Goal: Transaction & Acquisition: Purchase product/service

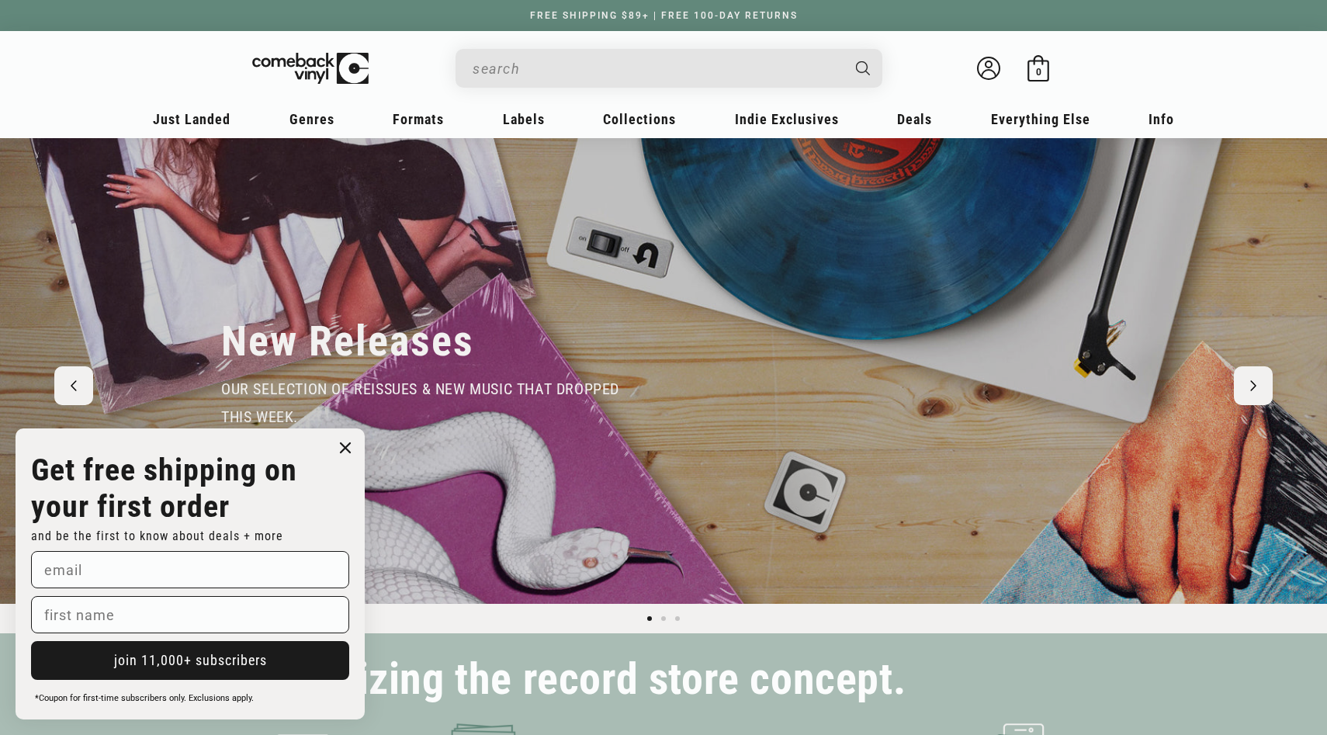
click at [348, 445] on icon "Close dialog" at bounding box center [345, 447] width 9 height 9
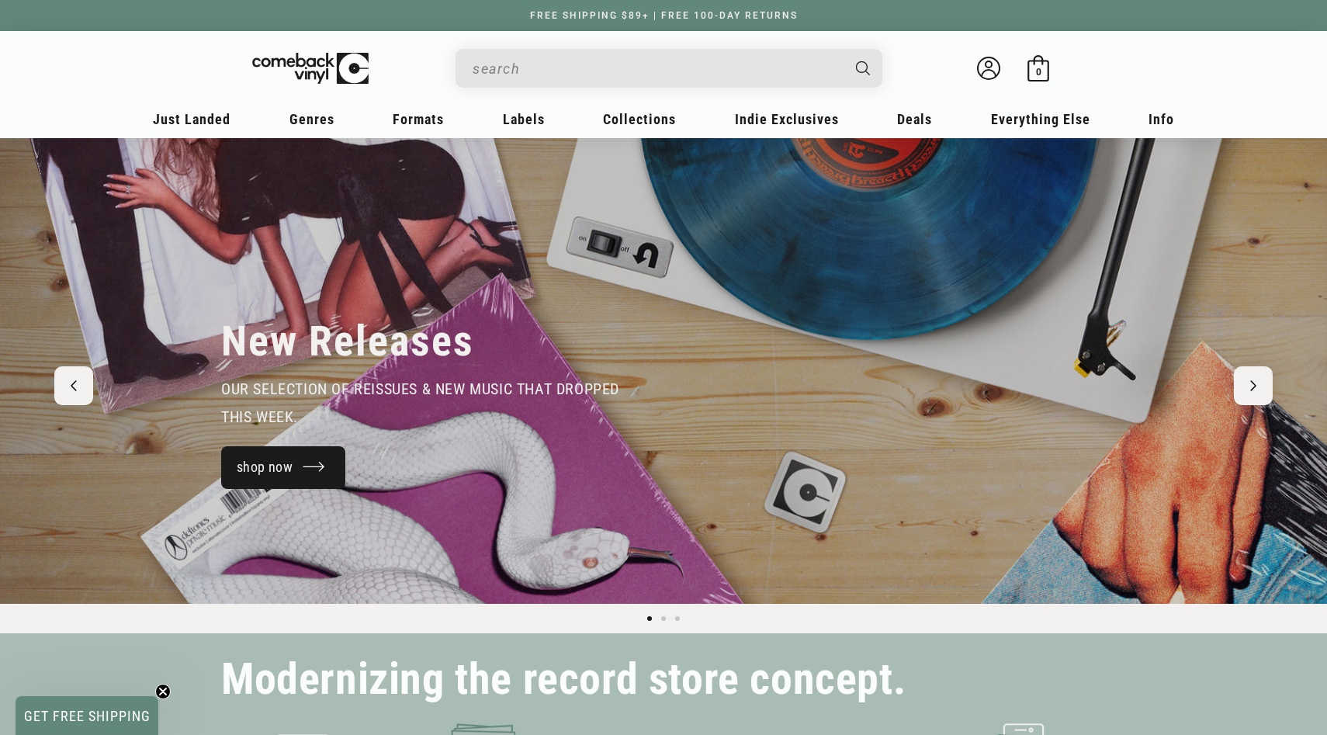
click at [282, 466] on link "shop now" at bounding box center [283, 467] width 124 height 43
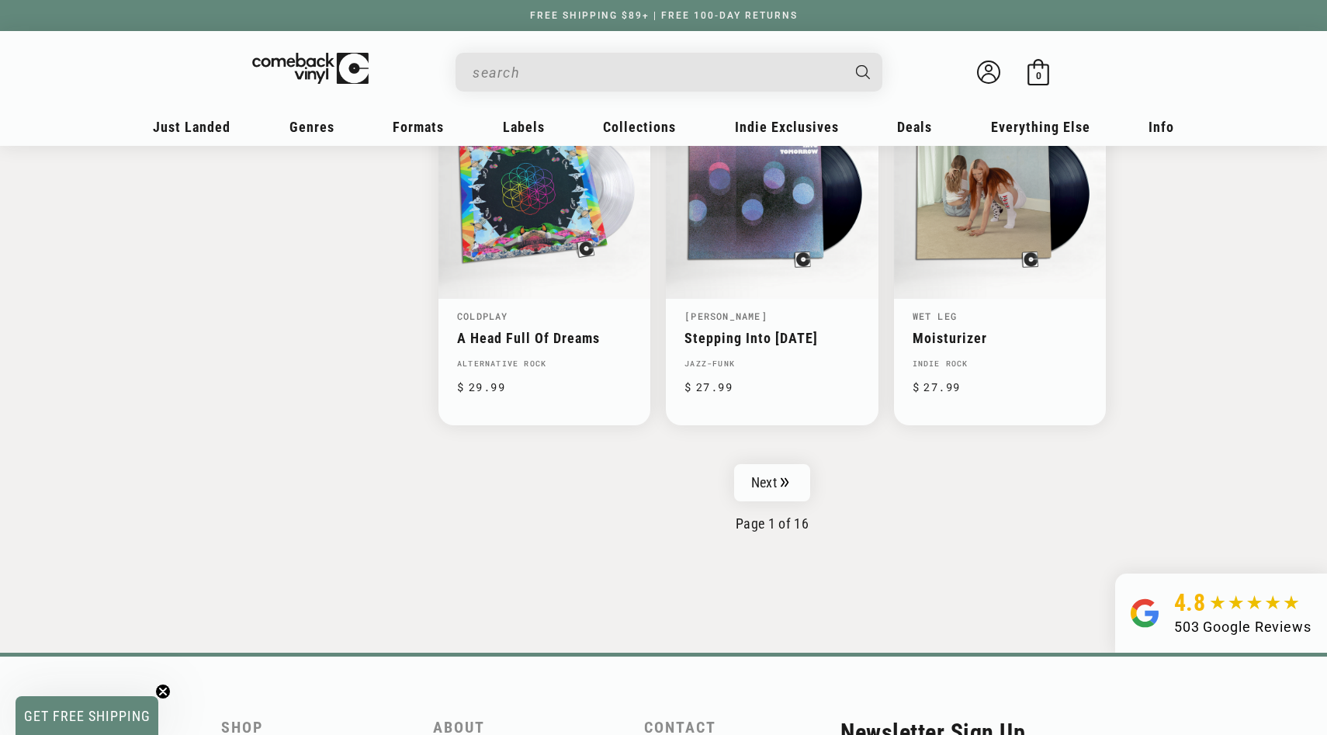
scroll to position [2478, 0]
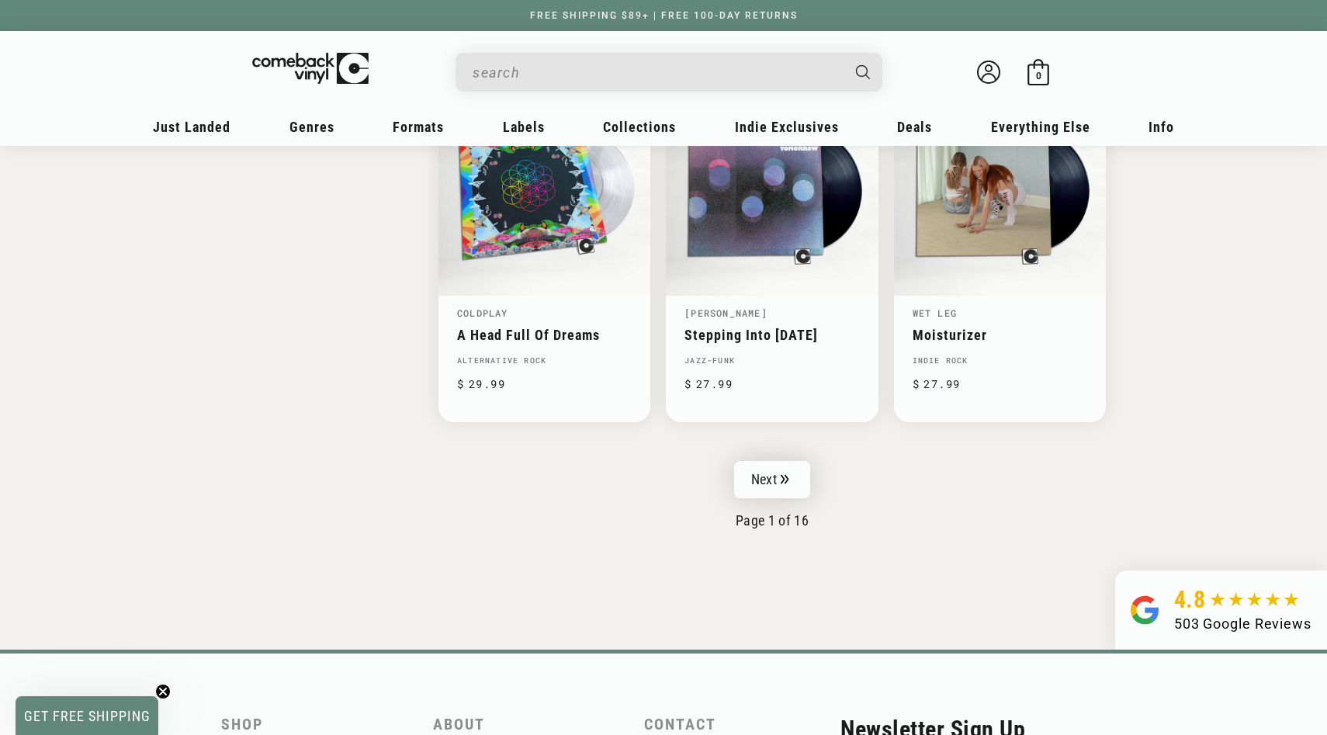
click at [771, 467] on link "Next" at bounding box center [772, 479] width 76 height 37
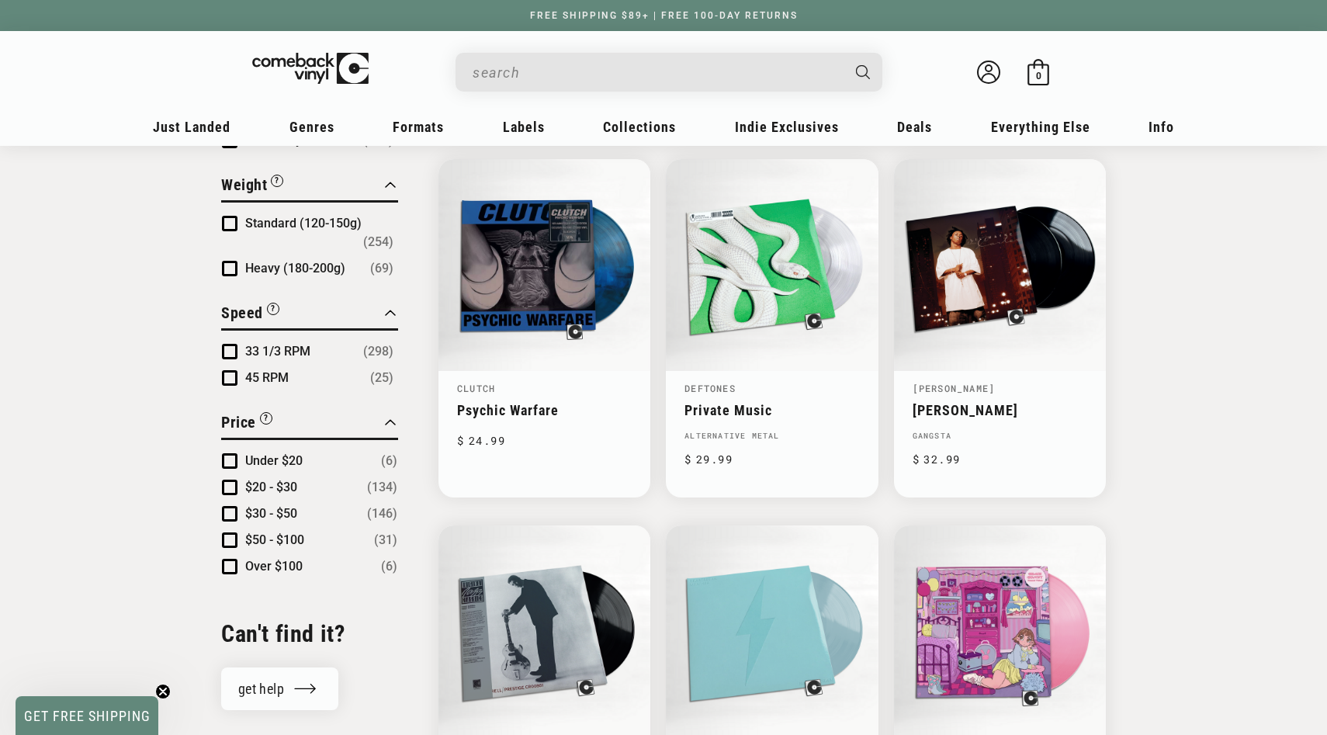
scroll to position [1290, 0]
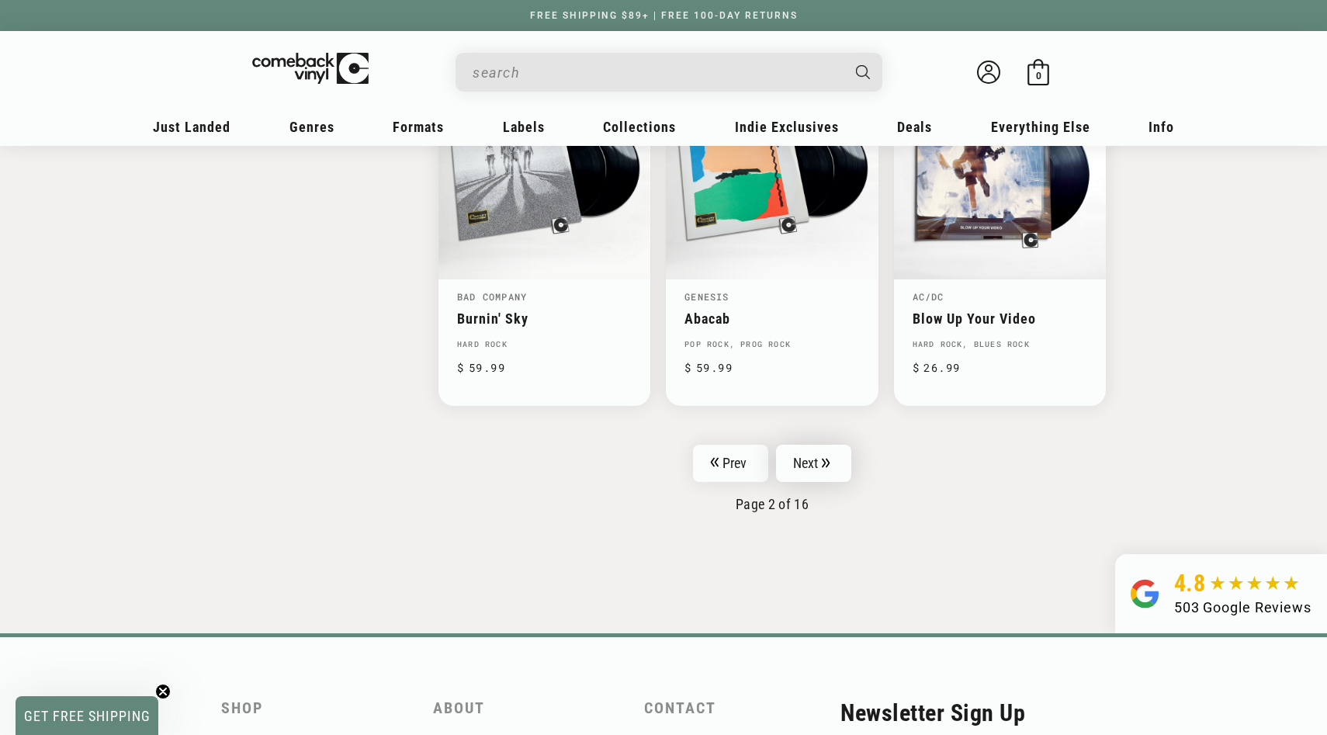
click at [822, 461] on link "Next" at bounding box center [814, 463] width 76 height 37
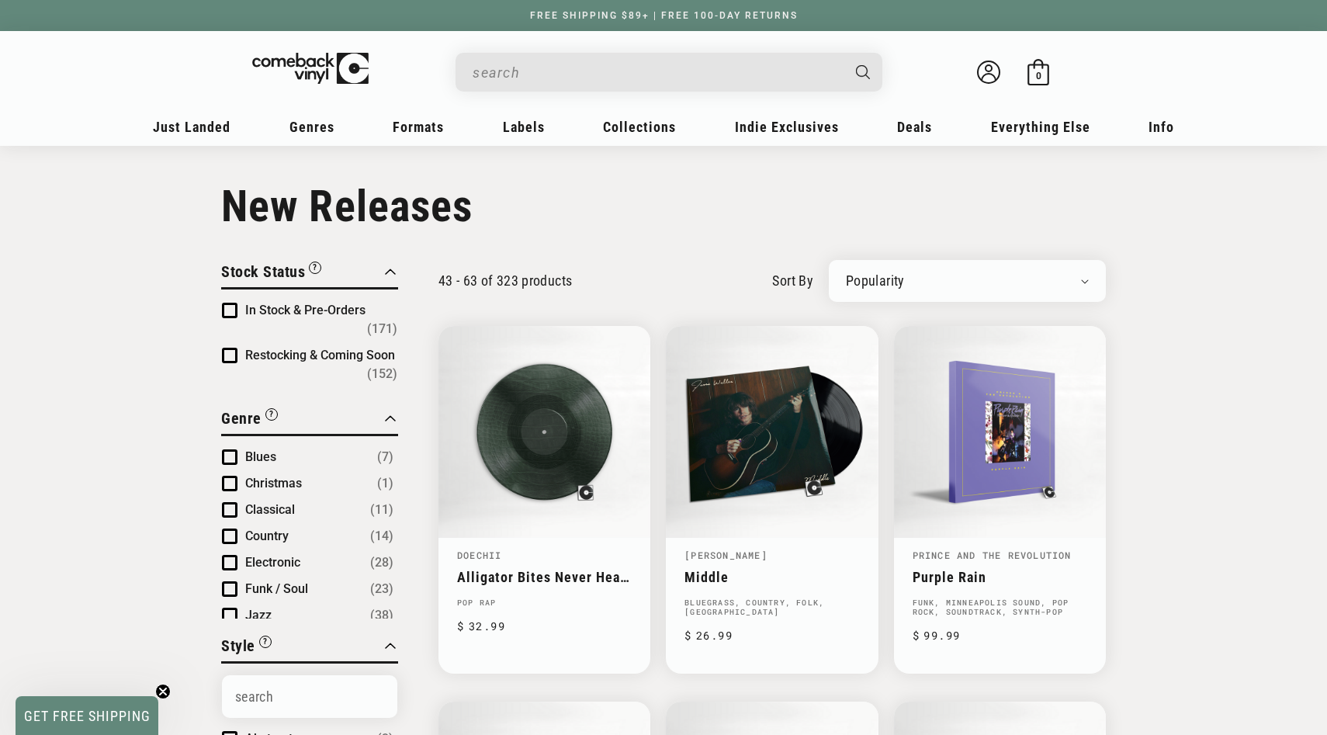
click at [678, 81] on input "When autocomplete results are available use up and down arrows to review and en…" at bounding box center [657, 73] width 368 height 32
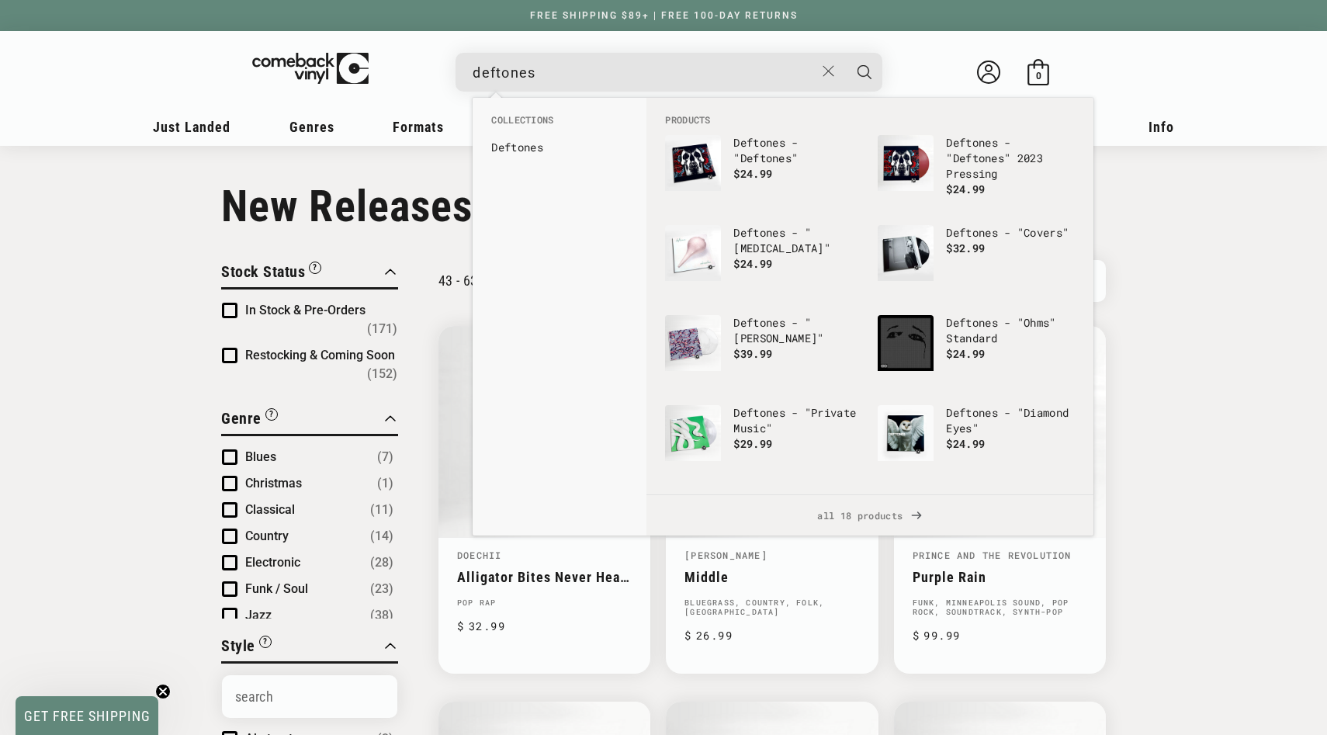
type input "deftones"
click at [845, 53] on button "Search" at bounding box center [864, 72] width 39 height 39
click at [523, 154] on link "Deftones" at bounding box center [559, 148] width 137 height 16
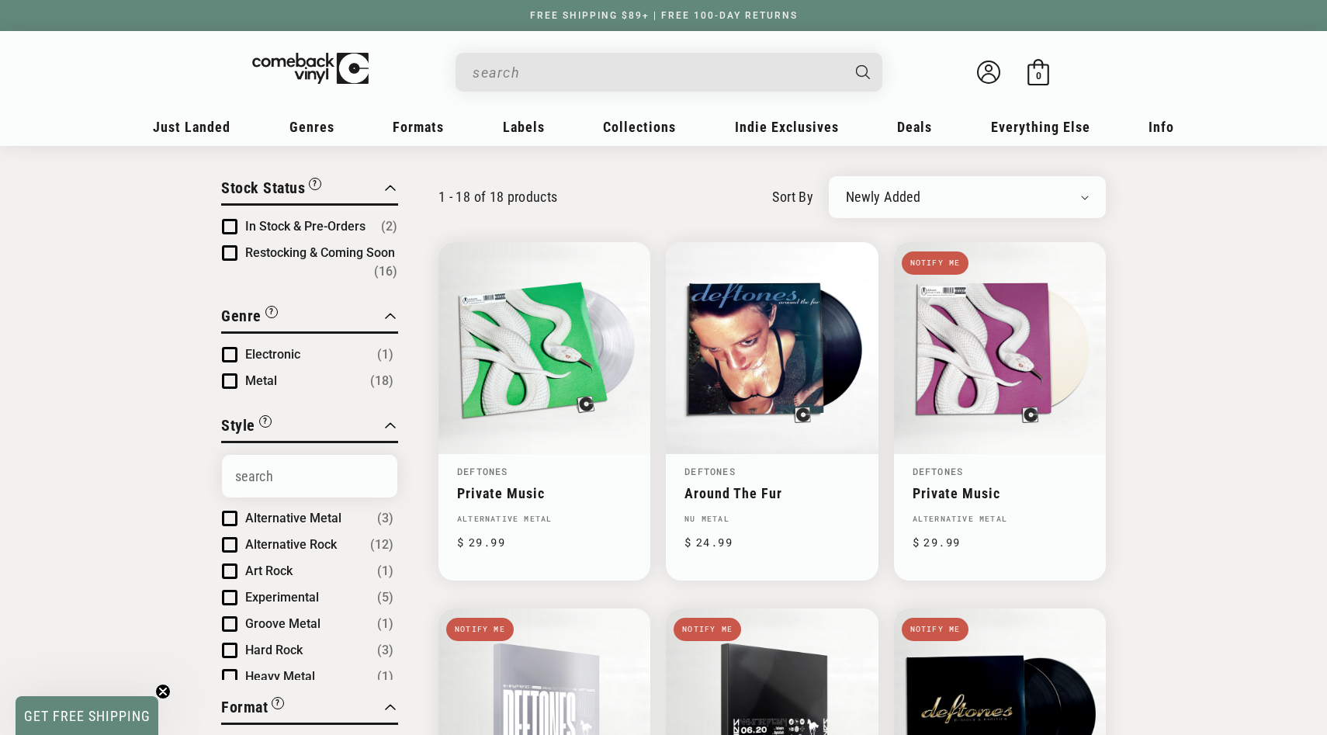
scroll to position [101, 0]
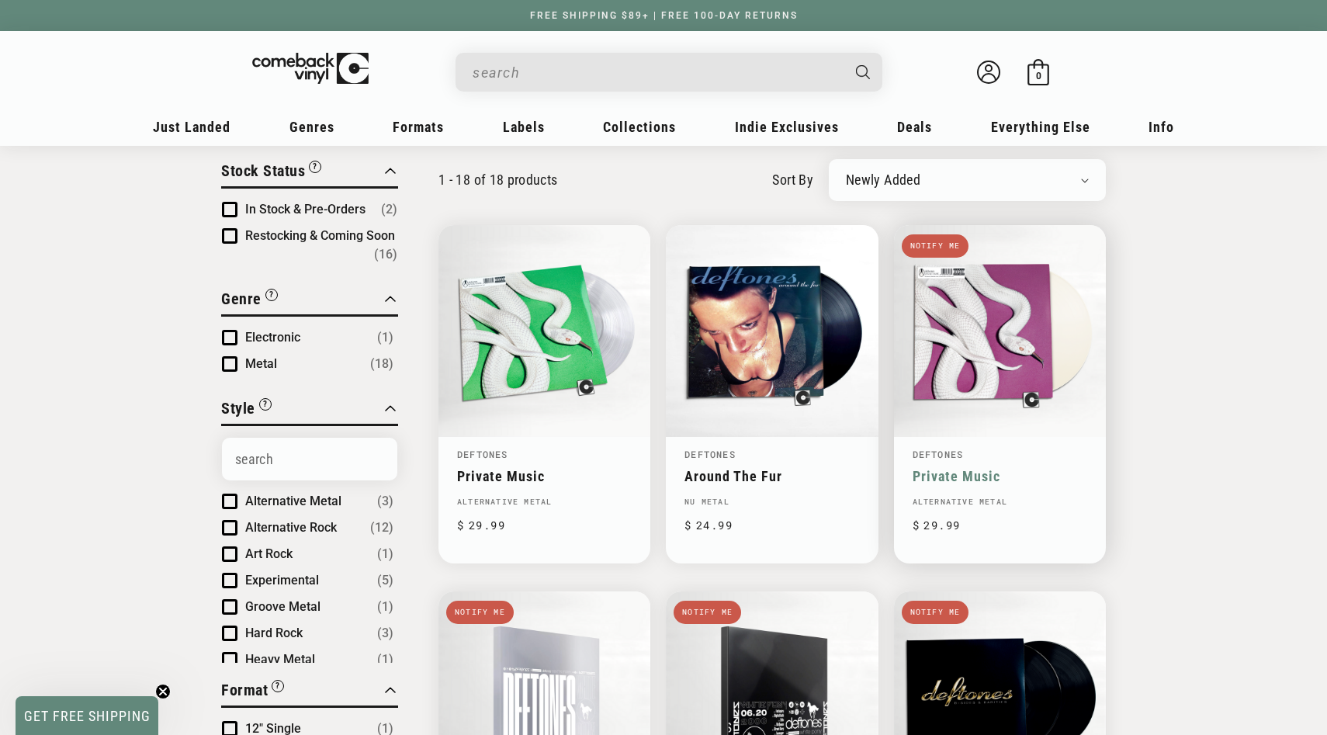
click at [1086, 468] on link "Private Music" at bounding box center [1000, 476] width 175 height 16
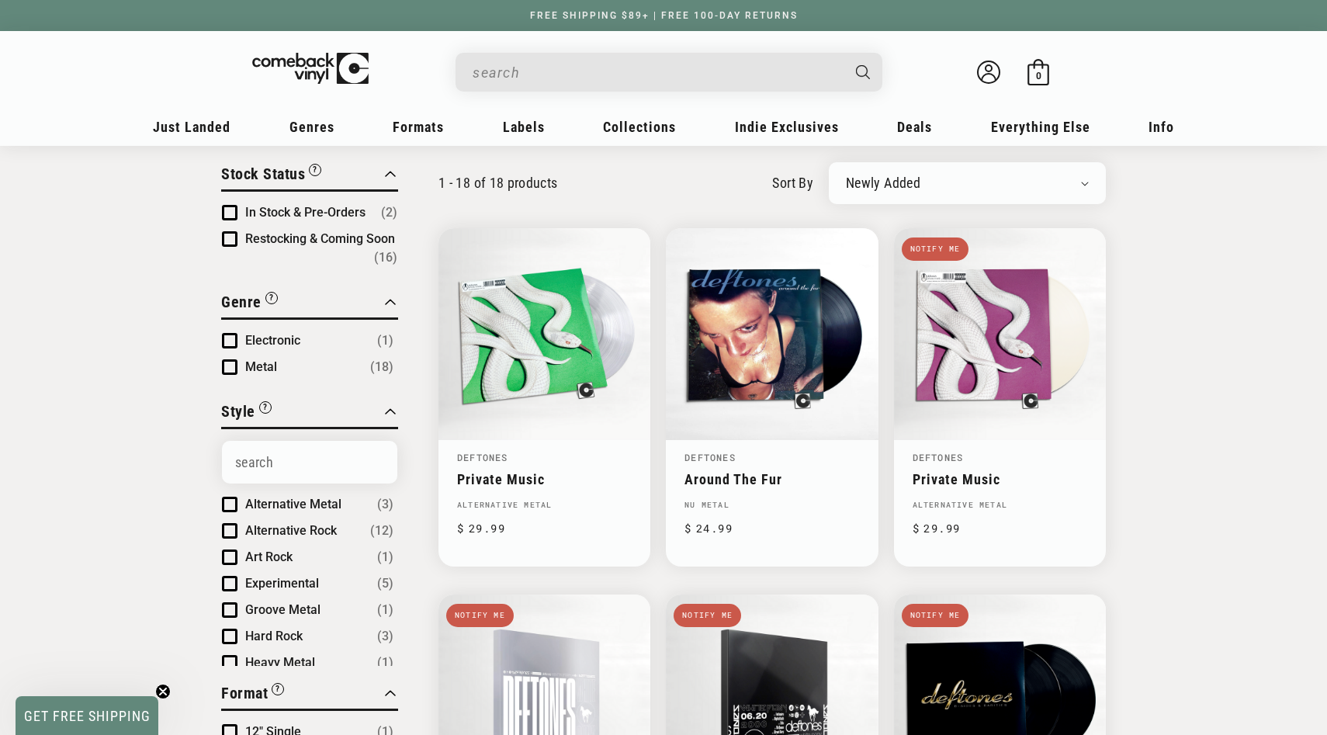
scroll to position [101, 0]
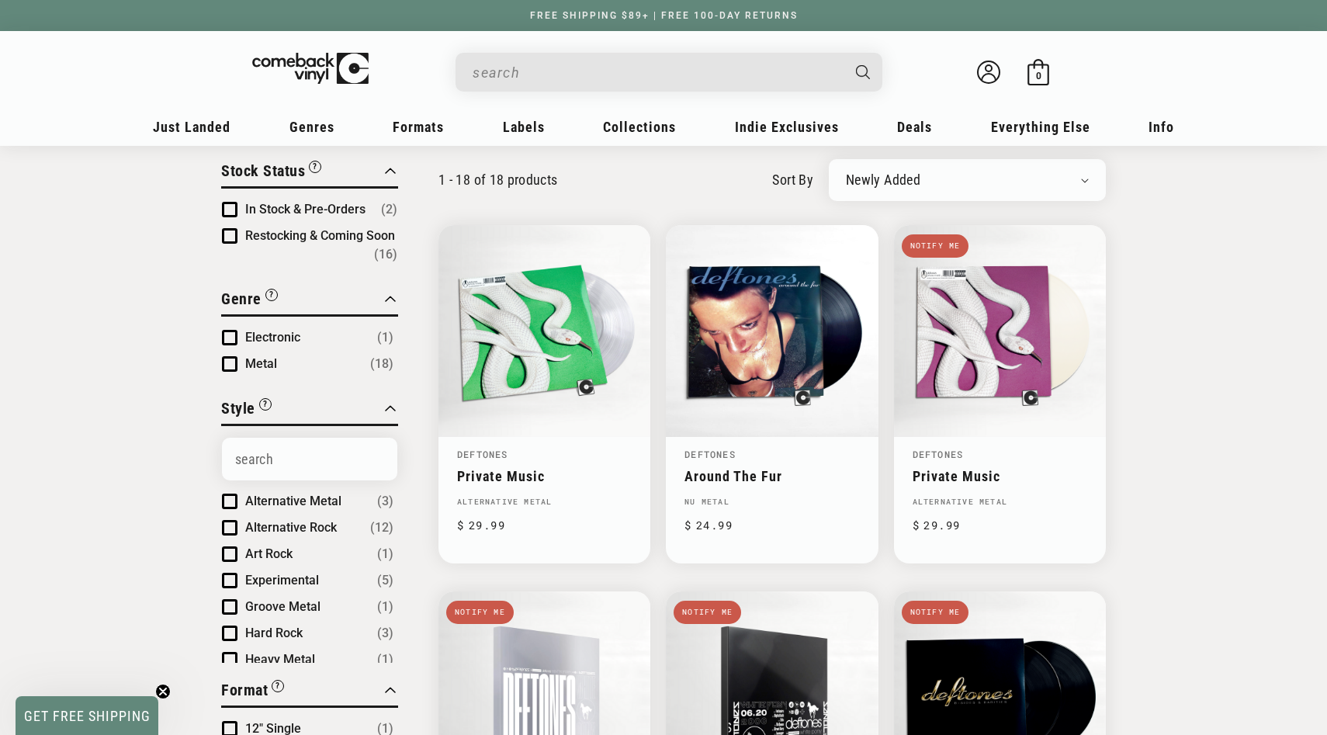
click at [685, 81] on input "When autocomplete results are available use up and down arrows to review and en…" at bounding box center [657, 73] width 368 height 32
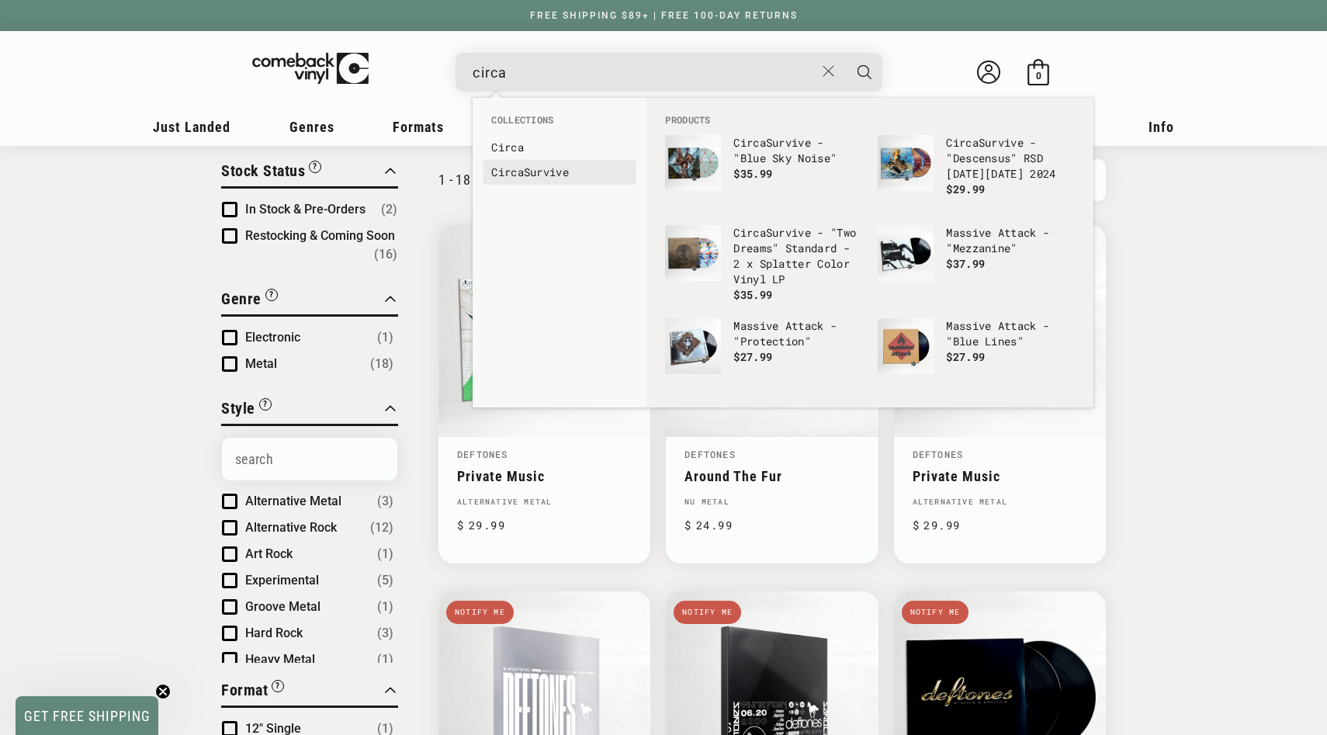
type input "circa"
click at [521, 168] on b "Circa" at bounding box center [507, 172] width 33 height 15
